Goal: Information Seeking & Learning: Learn about a topic

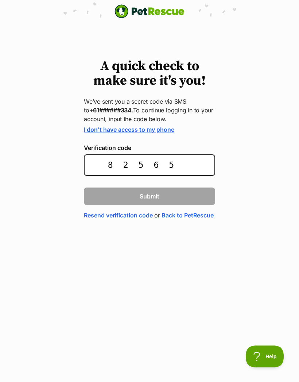
type input "825659"
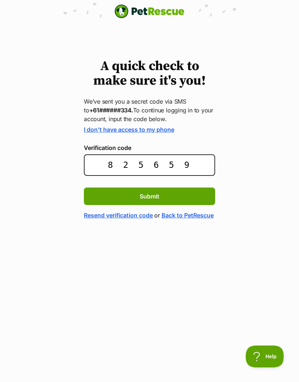
click at [150, 195] on span "Submit" at bounding box center [150, 196] width 20 height 9
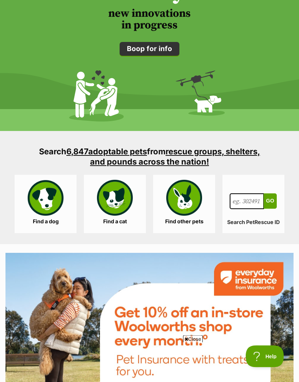
scroll to position [1007, 0]
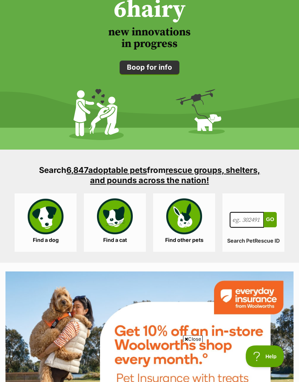
click at [43, 215] on link "Find a dog" at bounding box center [46, 223] width 62 height 58
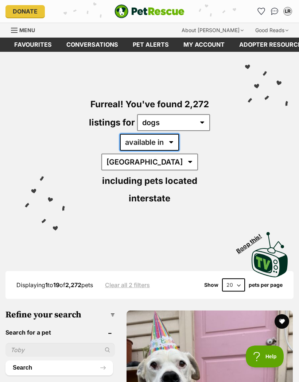
click at [142, 148] on select "available in located in" at bounding box center [149, 142] width 59 height 17
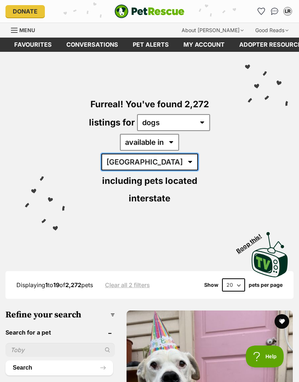
click at [193, 154] on select "Australia ACT NSW NT QLD SA TAS VIC WA" at bounding box center [149, 162] width 97 height 17
select select "VIC"
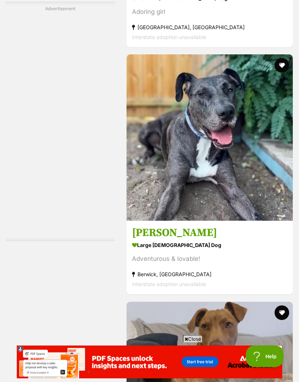
scroll to position [2083, 0]
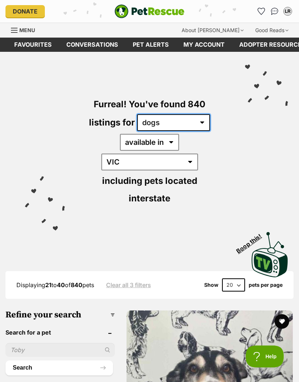
click at [201, 127] on select "any type of pet cats dogs other pets" at bounding box center [173, 122] width 73 height 17
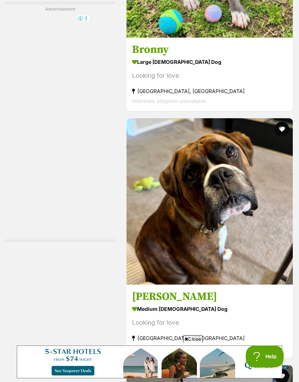
scroll to position [2364, 0]
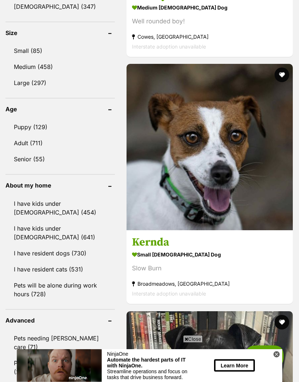
scroll to position [741, 0]
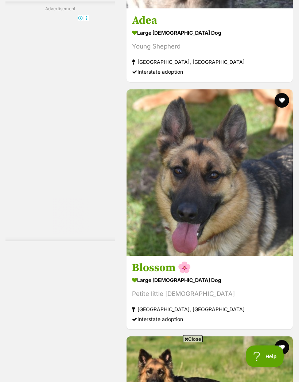
scroll to position [2268, 0]
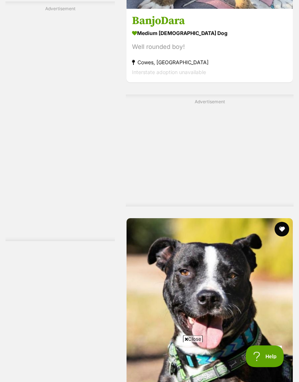
scroll to position [1704, 0]
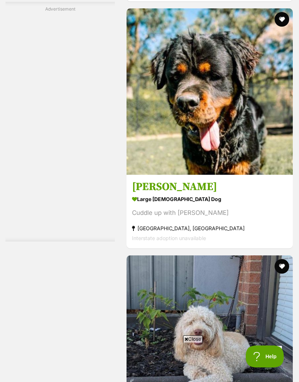
scroll to position [2163, 0]
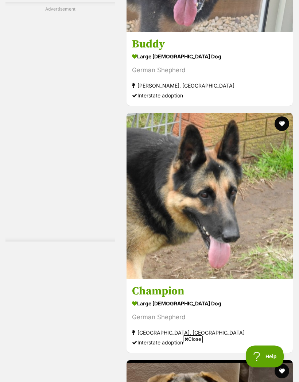
scroll to position [2292, 0]
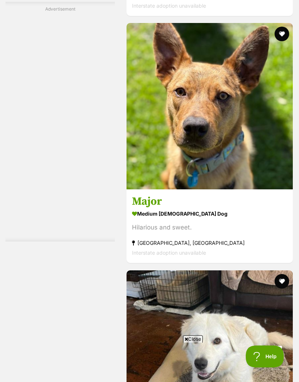
scroll to position [2361, 0]
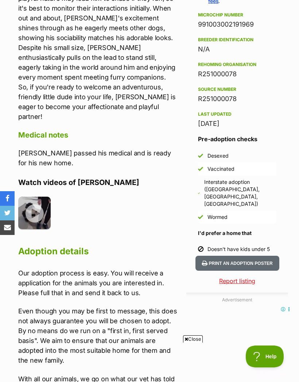
scroll to position [574, 0]
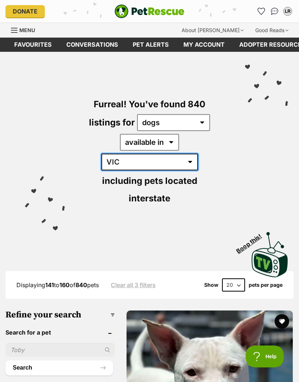
click at [196, 154] on select "Australia ACT NSW NT QLD SA TAS VIC WA" at bounding box center [149, 162] width 97 height 17
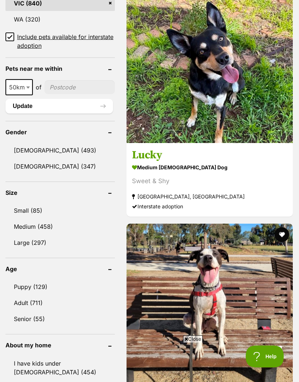
scroll to position [582, 0]
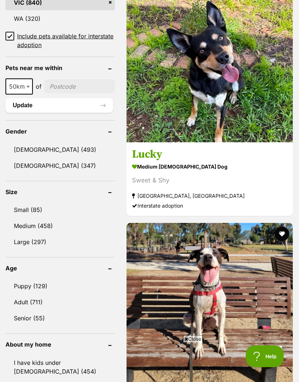
click at [35, 202] on link "Small (85)" at bounding box center [59, 209] width 109 height 15
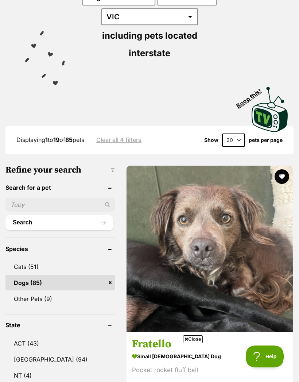
click at [174, 219] on img at bounding box center [210, 249] width 166 height 166
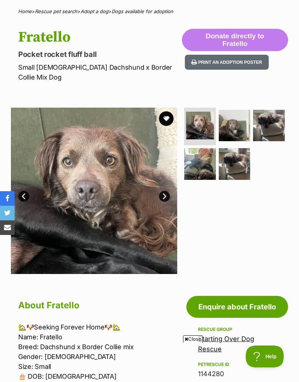
click at [279, 180] on div at bounding box center [235, 191] width 105 height 166
click at [275, 116] on img at bounding box center [269, 126] width 32 height 32
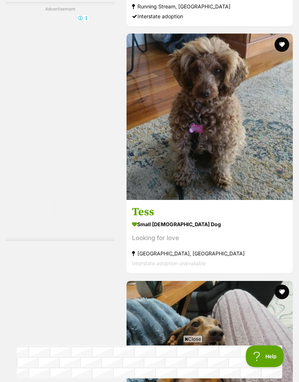
scroll to position [2076, 0]
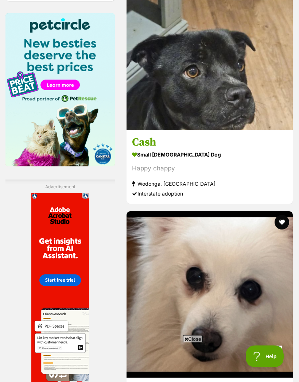
scroll to position [1224, 0]
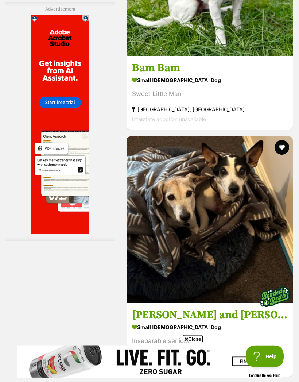
scroll to position [2370, 0]
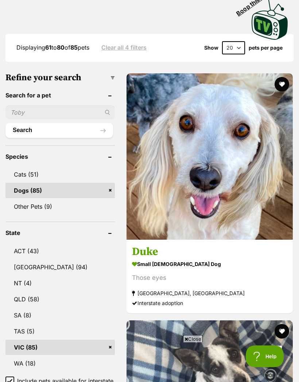
scroll to position [237, 0]
click at [166, 140] on img at bounding box center [210, 156] width 166 height 166
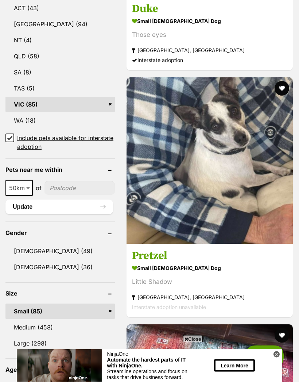
scroll to position [501, 0]
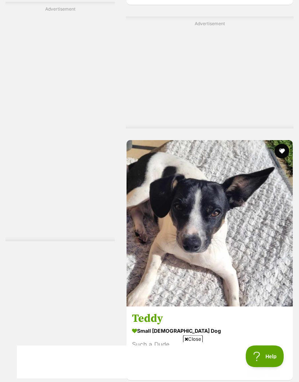
scroll to position [1782, 0]
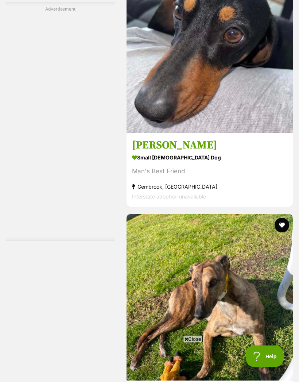
scroll to position [2202, 0]
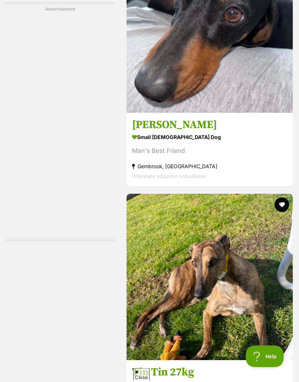
scroll to position [2222, 0]
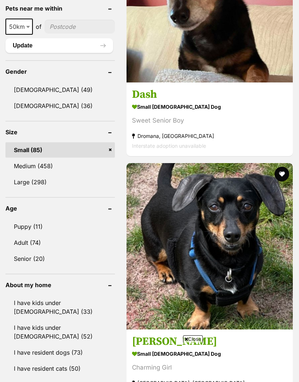
scroll to position [640, 0]
